Goal: Task Accomplishment & Management: Manage account settings

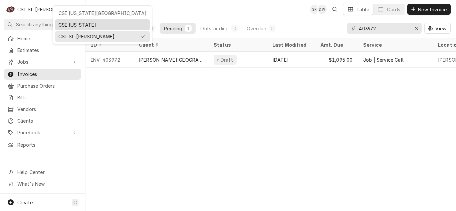
click at [86, 26] on div "CSI [US_STATE]" at bounding box center [102, 24] width 88 height 7
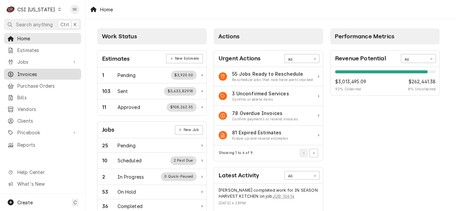
drag, startPoint x: 31, startPoint y: 68, endPoint x: 35, endPoint y: 69, distance: 3.7
click at [31, 70] on div "Invoices" at bounding box center [42, 74] width 74 height 8
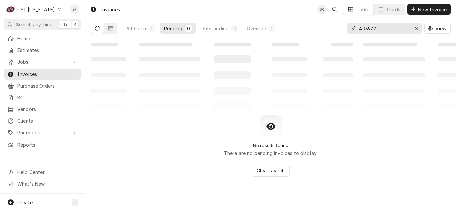
drag, startPoint x: 383, startPoint y: 28, endPoint x: 346, endPoint y: 25, distance: 37.2
click at [346, 25] on div "All Open 0 Pending 0 Outstanding 0 Overdue 0 403972 View" at bounding box center [271, 28] width 360 height 19
type input "100663"
click at [218, 34] on div "All Open 1 Pending 0 Outstanding 1 Overdue 0" at bounding box center [200, 28] width 157 height 19
click at [220, 30] on div "Outstanding" at bounding box center [214, 28] width 28 height 7
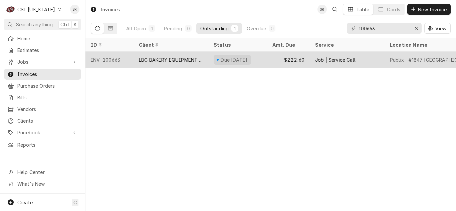
click at [165, 59] on div "LBC BAKERY EQUIPMENT WARRANTY" at bounding box center [171, 59] width 64 height 7
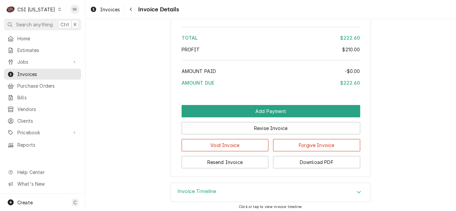
scroll to position [1235, 0]
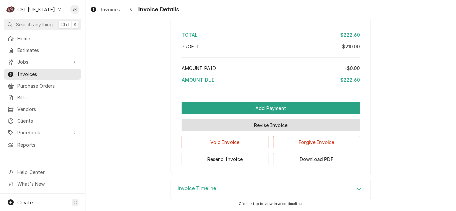
click at [263, 122] on button "Revise Invoice" at bounding box center [271, 125] width 179 height 12
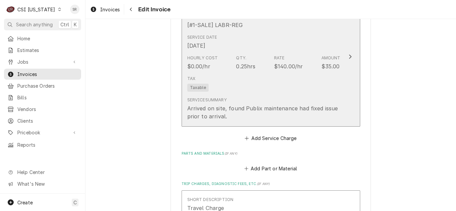
click at [300, 103] on div "Service Summary Arrived on site, found Publix maintenance had fixed issue prior…" at bounding box center [263, 108] width 153 height 23
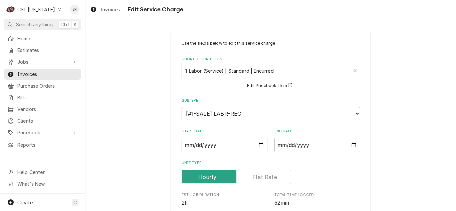
scroll to position [197, 0]
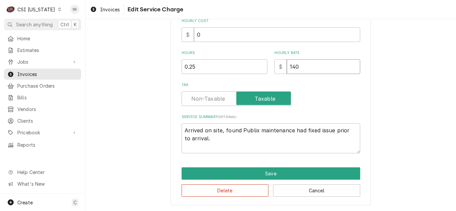
drag, startPoint x: 284, startPoint y: 65, endPoint x: 272, endPoint y: 63, distance: 11.8
click at [274, 63] on div "$ 140" at bounding box center [317, 66] width 86 height 15
type textarea "x"
type input "1"
type textarea "x"
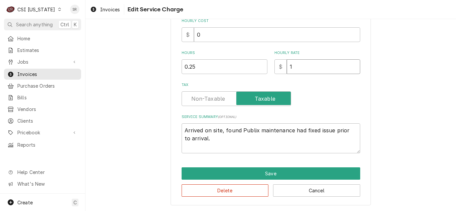
type input "12"
type textarea "x"
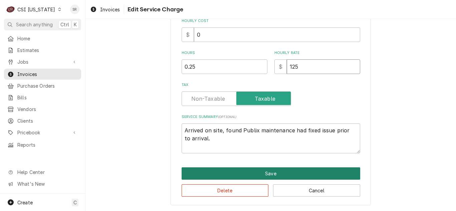
type input "125"
click at [281, 171] on button "Save" at bounding box center [271, 174] width 179 height 12
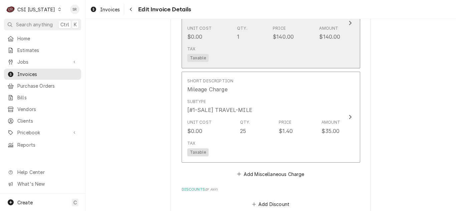
click at [289, 67] on button "Short Description Travel Charge Subtype [#1-SALE] TRAVEL-MILE Unit Cost $0.00 Q…" at bounding box center [271, 22] width 179 height 91
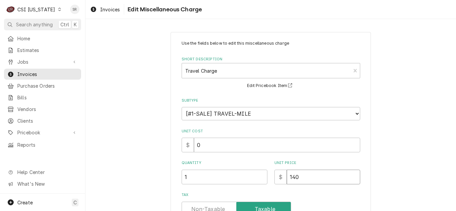
drag, startPoint x: 286, startPoint y: 178, endPoint x: 281, endPoint y: 177, distance: 4.5
click at [281, 177] on div "$ 140" at bounding box center [317, 177] width 86 height 15
type textarea "x"
type input "1"
type textarea "x"
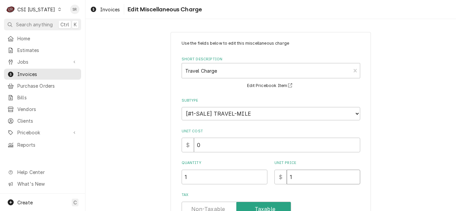
type input "12"
type textarea "x"
type input "125"
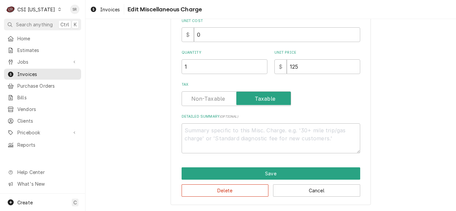
click at [281, 166] on div "Use the fields below to edit this miscellaneous charge Short Description Travel…" at bounding box center [271, 64] width 200 height 284
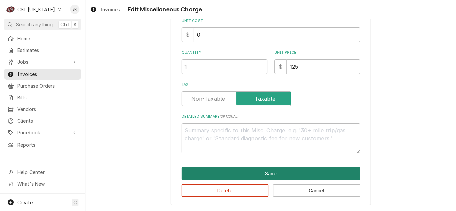
click at [281, 176] on button "Save" at bounding box center [271, 174] width 179 height 12
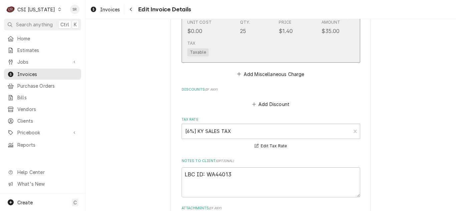
click at [298, 43] on div "Tax Taxable" at bounding box center [263, 48] width 153 height 21
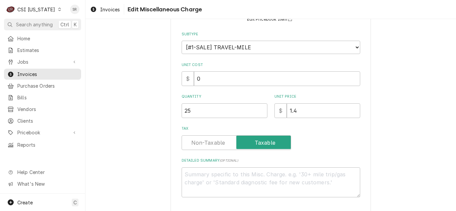
scroll to position [67, 0]
click at [299, 108] on input "1.4" at bounding box center [323, 110] width 73 height 15
type textarea "x"
type input "1"
type textarea "x"
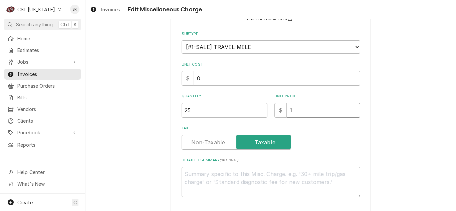
type input "1.2"
type textarea "x"
type input "1.25"
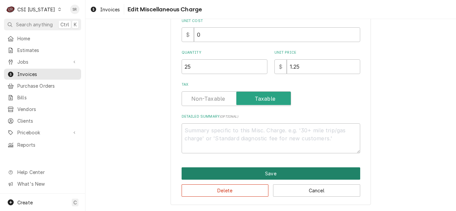
click at [271, 170] on button "Save" at bounding box center [271, 174] width 179 height 12
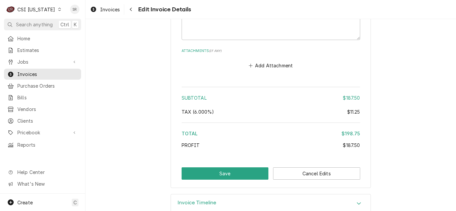
scroll to position [1120, 0]
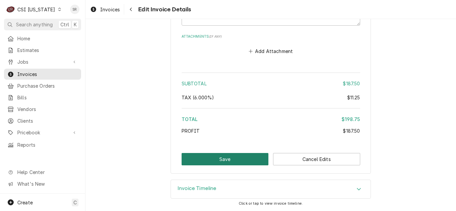
click at [232, 160] on button "Save" at bounding box center [225, 159] width 87 height 12
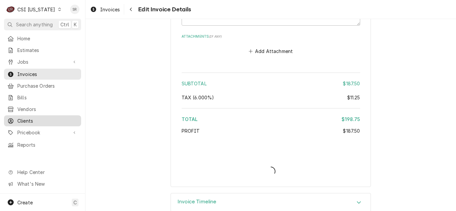
type textarea "x"
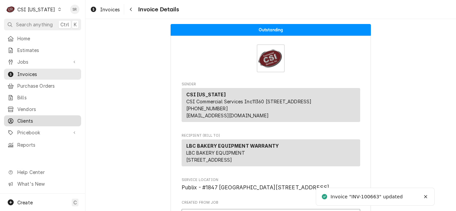
click at [34, 121] on span "Clients" at bounding box center [47, 121] width 60 height 7
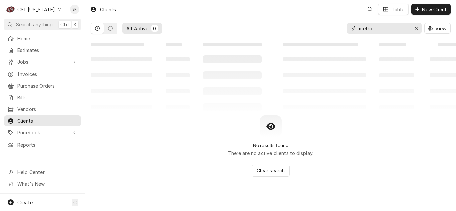
drag, startPoint x: 416, startPoint y: 28, endPoint x: 412, endPoint y: 28, distance: 3.7
click at [415, 28] on icon "Erase input" at bounding box center [417, 28] width 4 height 5
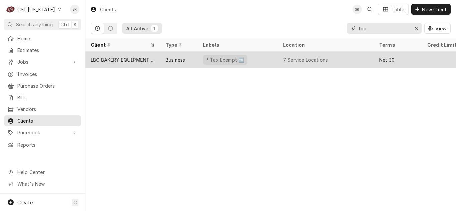
type input "lbc"
click at [150, 56] on div "LBC BAKERY EQUIPMENT WARRANTY" at bounding box center [123, 59] width 64 height 7
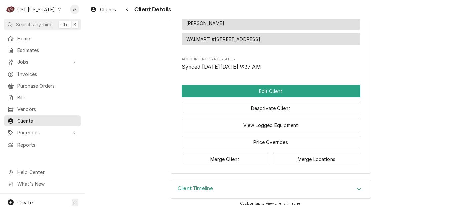
scroll to position [838, 0]
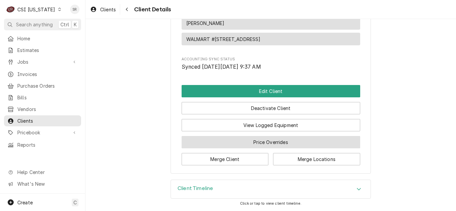
click at [258, 146] on button "Price Overrides" at bounding box center [271, 142] width 179 height 12
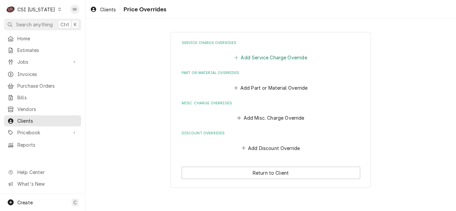
click at [263, 59] on button "Add Service Charge Override" at bounding box center [270, 57] width 75 height 9
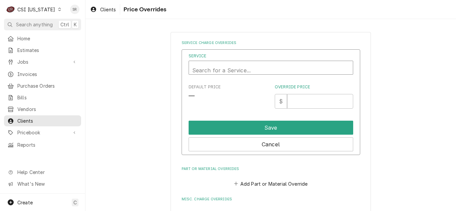
click at [244, 69] on div "Service" at bounding box center [270, 70] width 157 height 16
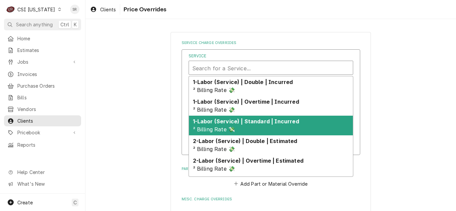
click at [254, 120] on strong "1-Labor (Service) | Standard | Incurred" at bounding box center [246, 121] width 106 height 7
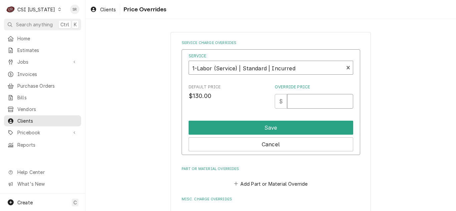
click at [304, 105] on input "Override Price" at bounding box center [320, 101] width 66 height 15
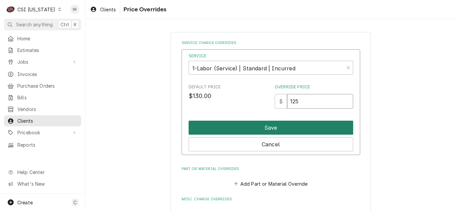
type input "125"
click at [296, 127] on button "Save" at bounding box center [271, 128] width 165 height 14
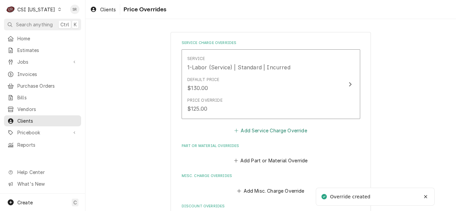
click at [272, 135] on button "Add Service Charge Override" at bounding box center [270, 130] width 75 height 9
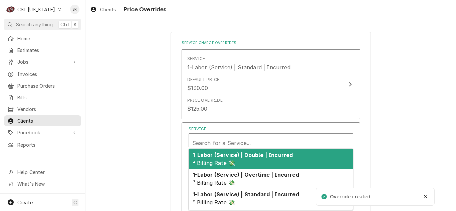
click at [263, 136] on div "Service" at bounding box center [270, 143] width 157 height 16
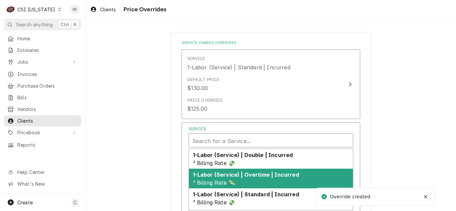
click at [266, 179] on div "1-Labor (Service) | Overtime | Incurred ² Billing Rate 💸" at bounding box center [271, 179] width 164 height 20
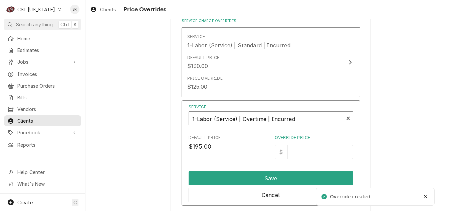
scroll to position [100, 0]
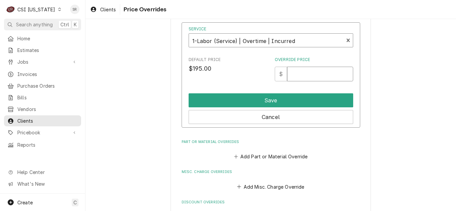
click at [294, 70] on input "Override Price" at bounding box center [320, 74] width 66 height 15
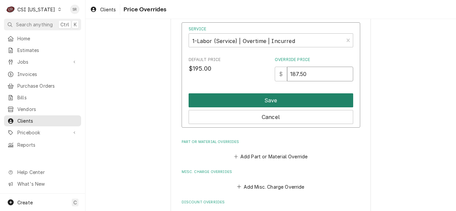
type input "187.50"
click at [285, 97] on button "Save" at bounding box center [271, 100] width 165 height 14
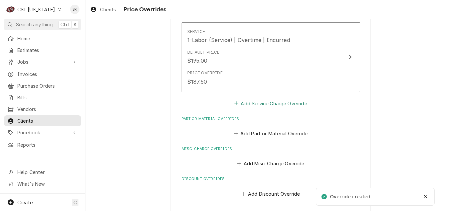
click at [273, 106] on button "Add Service Charge Override" at bounding box center [270, 103] width 75 height 9
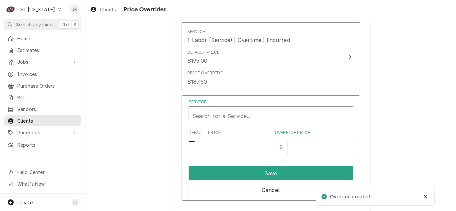
click at [286, 116] on div "Service" at bounding box center [270, 116] width 157 height 16
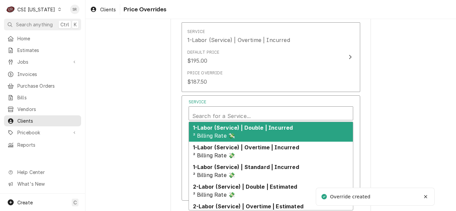
scroll to position [2, 0]
click at [277, 132] on div "1-Labor (Service) | Double | Incurred ² Billing Rate 💸" at bounding box center [271, 132] width 164 height 20
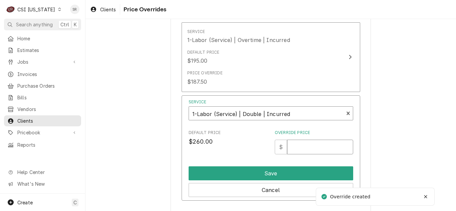
click at [305, 150] on input "Override Price" at bounding box center [320, 147] width 66 height 15
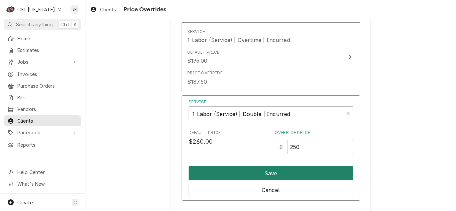
type input "250"
click at [282, 170] on button "Save" at bounding box center [271, 174] width 165 height 14
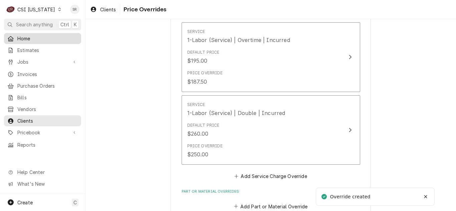
click at [33, 40] on div "Home" at bounding box center [42, 38] width 74 height 8
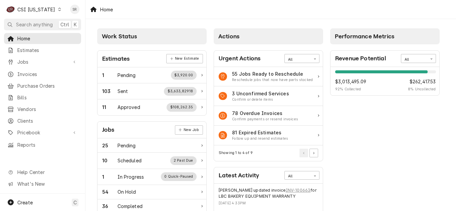
click at [43, 7] on div "CSI Kentucky" at bounding box center [36, 9] width 38 height 7
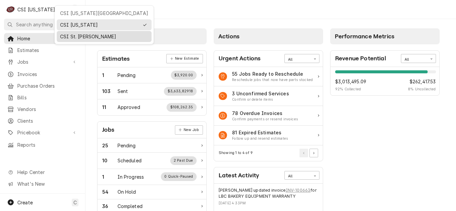
click at [84, 31] on div "CSI St. Louis" at bounding box center [104, 36] width 95 height 11
